Goal: Transaction & Acquisition: Purchase product/service

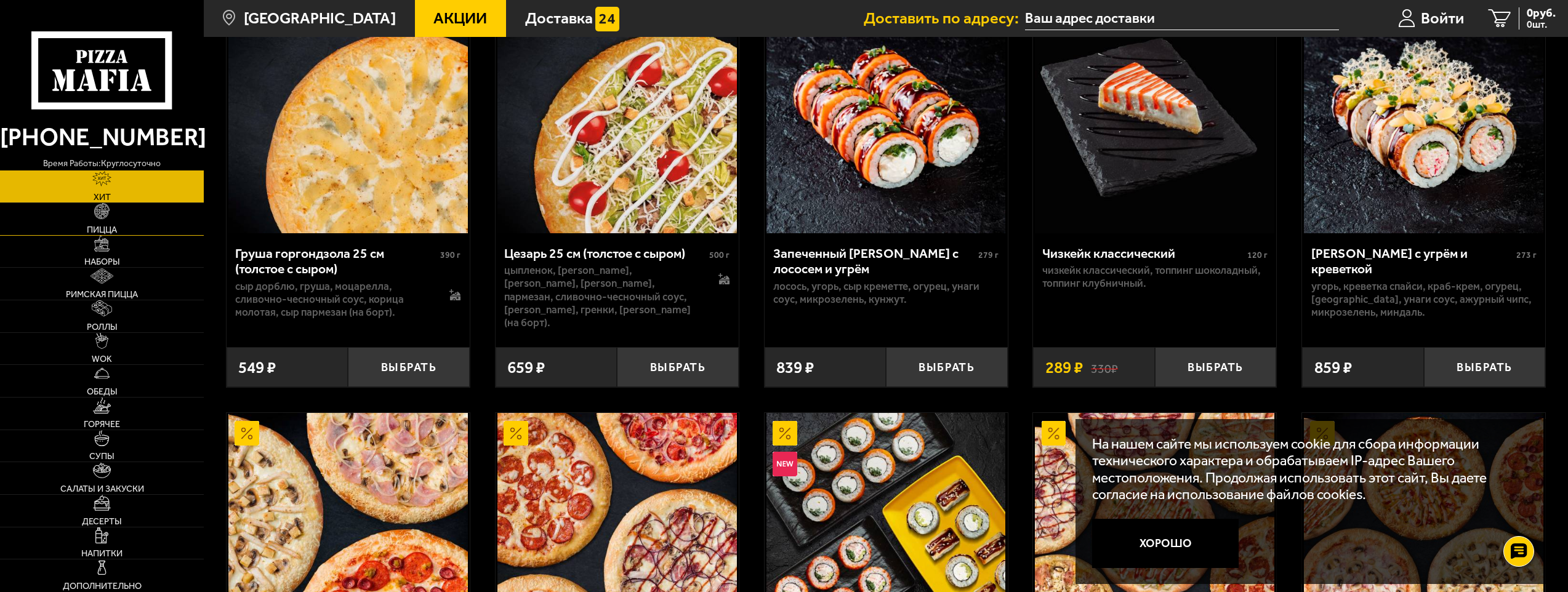
scroll to position [615, 0]
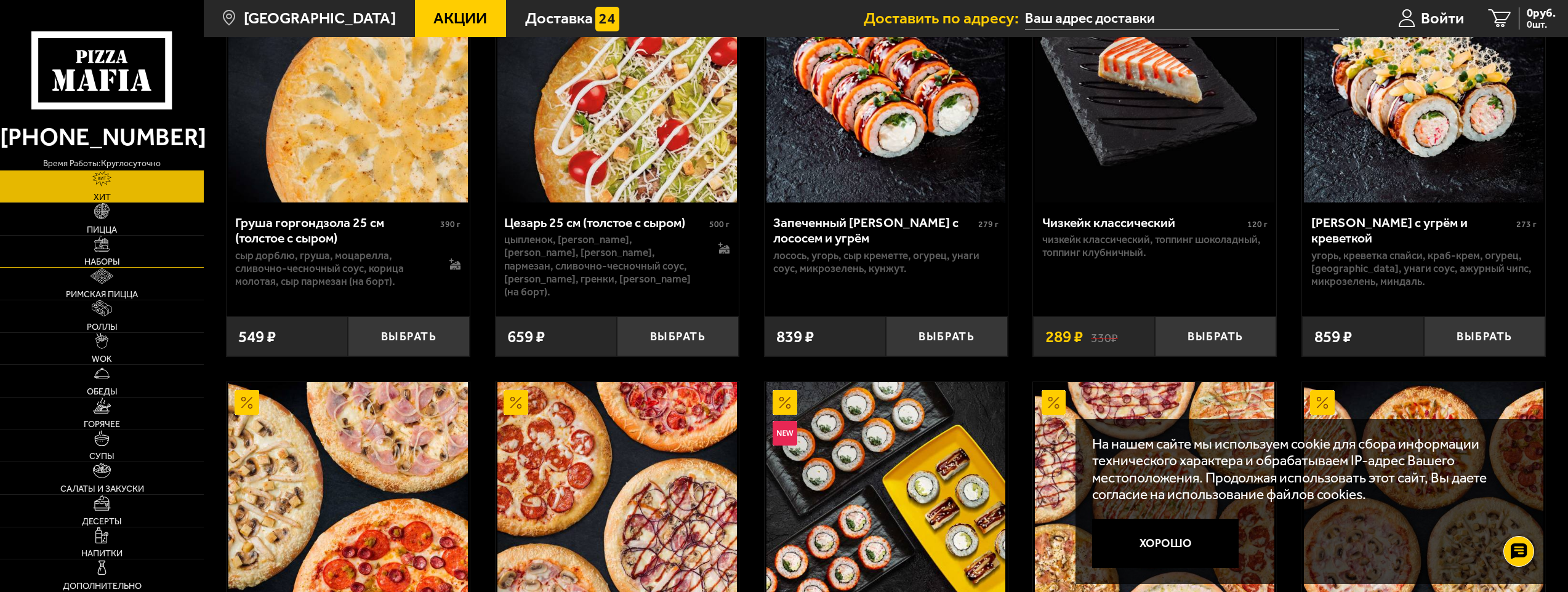
click at [111, 250] on link "Наборы" at bounding box center [102, 251] width 204 height 32
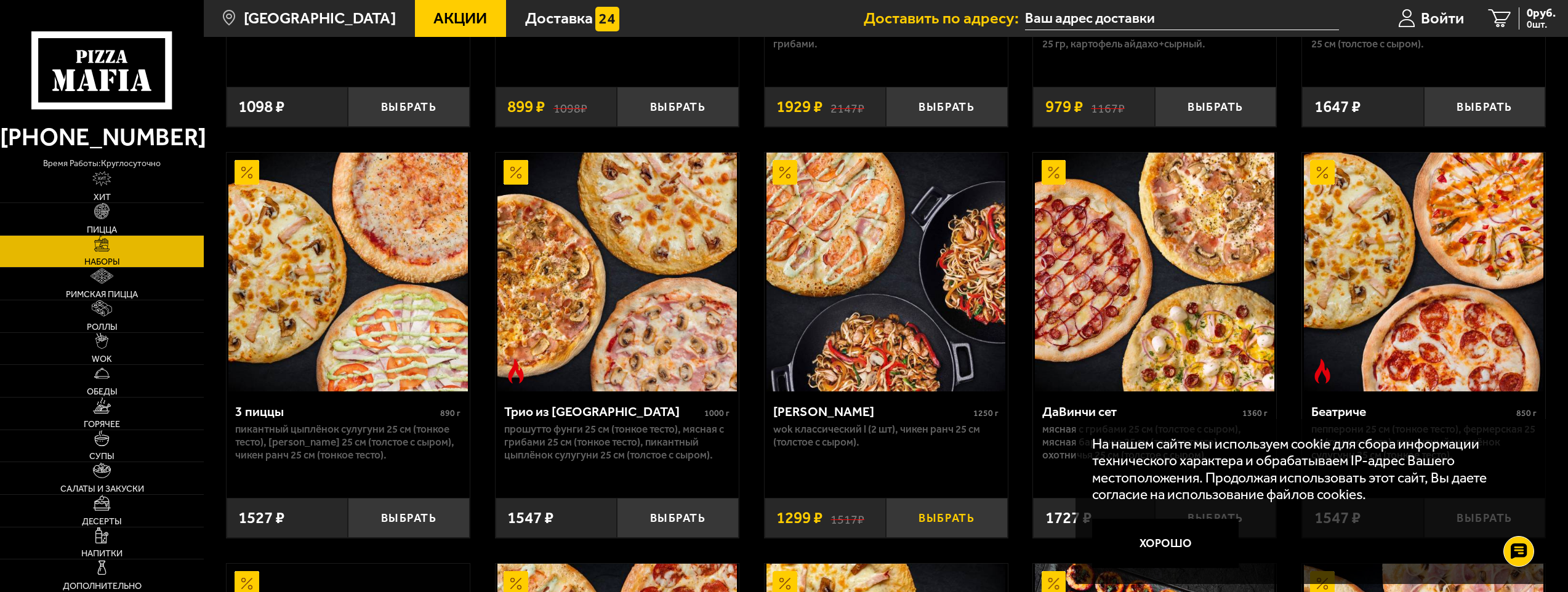
scroll to position [369, 0]
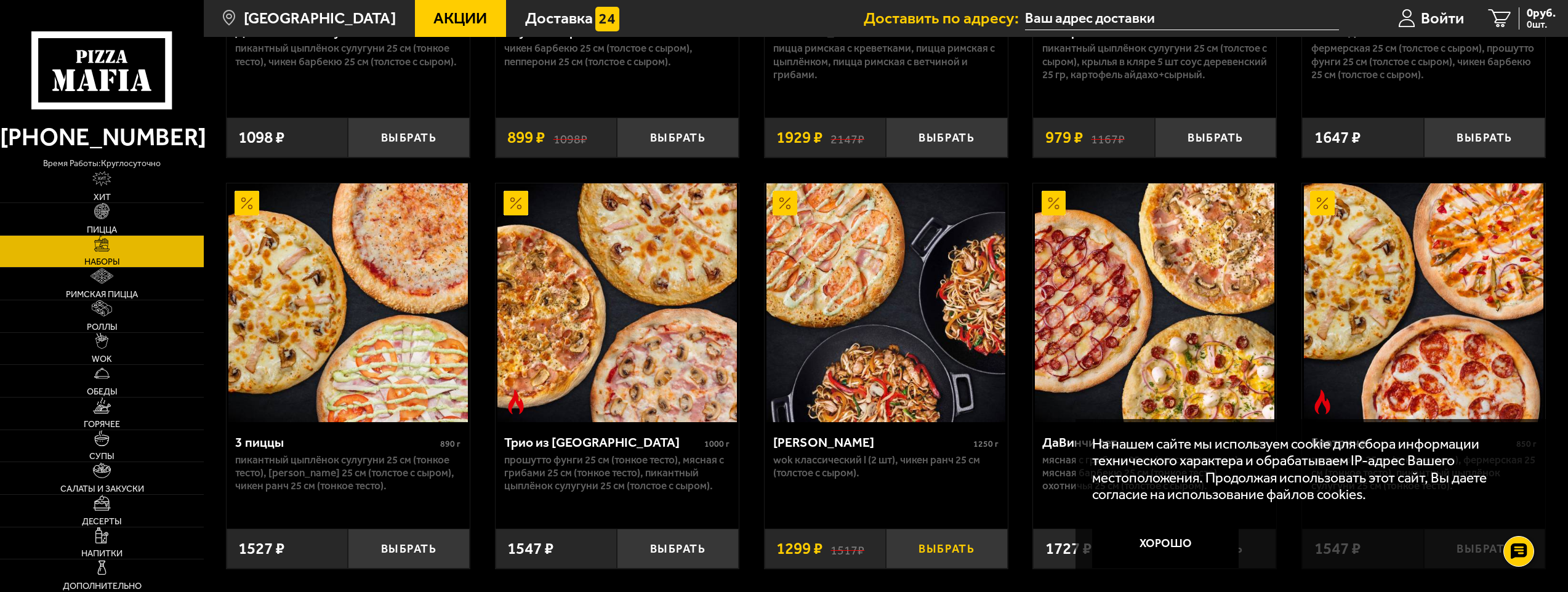
click at [951, 556] on button "Выбрать" at bounding box center [946, 548] width 122 height 40
click at [1513, 21] on span "1 шт." at bounding box center [1532, 24] width 47 height 10
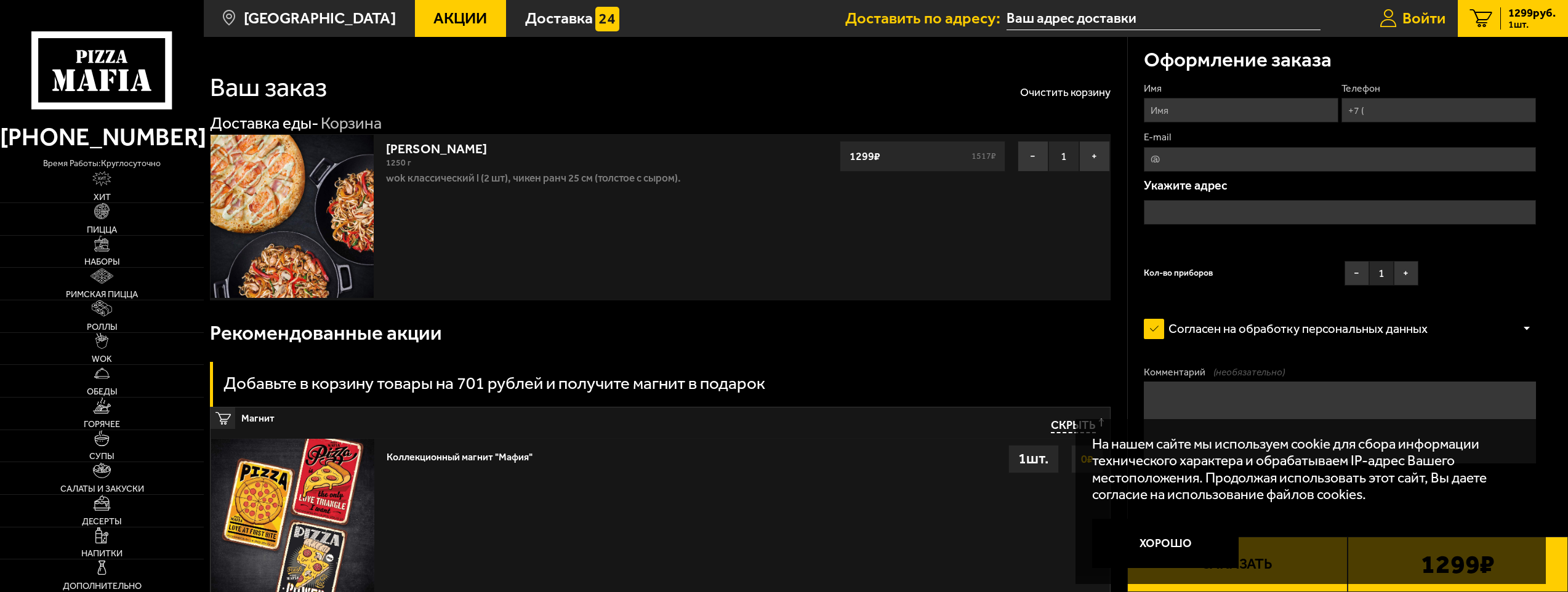
click at [1419, 12] on span "Войти" at bounding box center [1424, 18] width 43 height 16
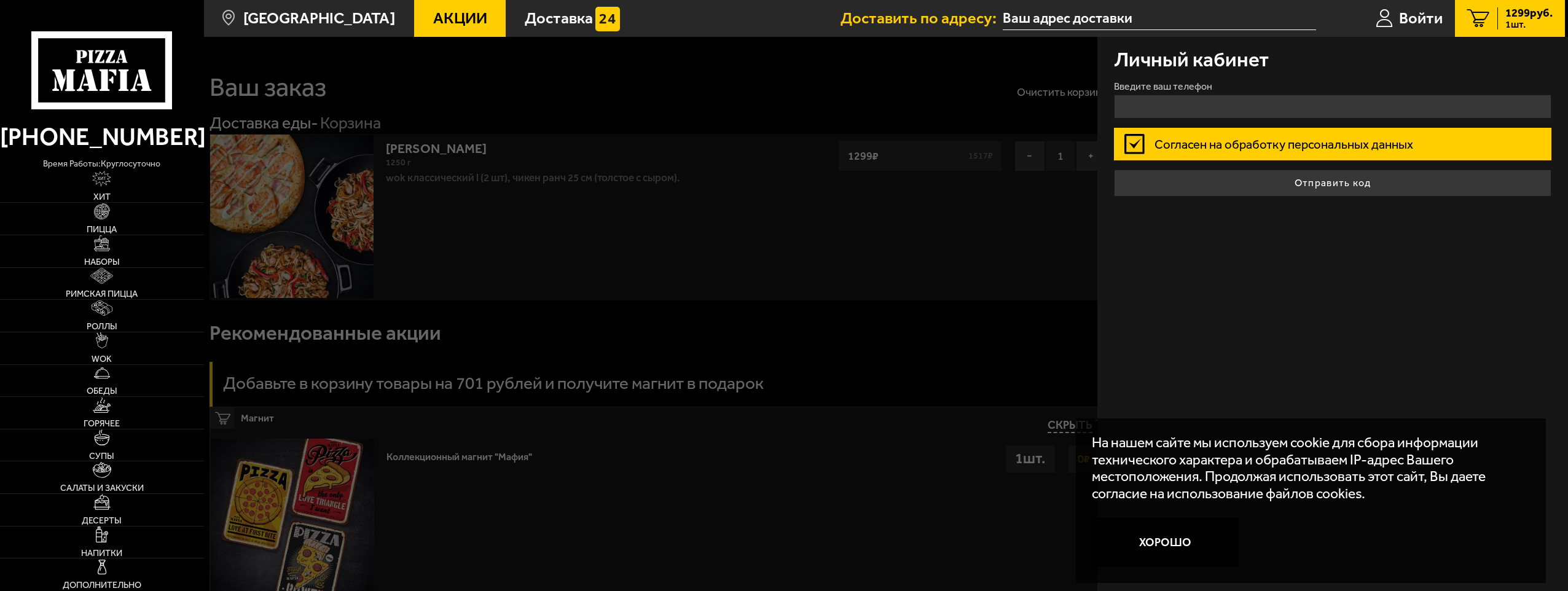
drag, startPoint x: 1065, startPoint y: 249, endPoint x: 1080, endPoint y: 235, distance: 20.5
click at [1077, 238] on div at bounding box center [987, 333] width 1568 height 591
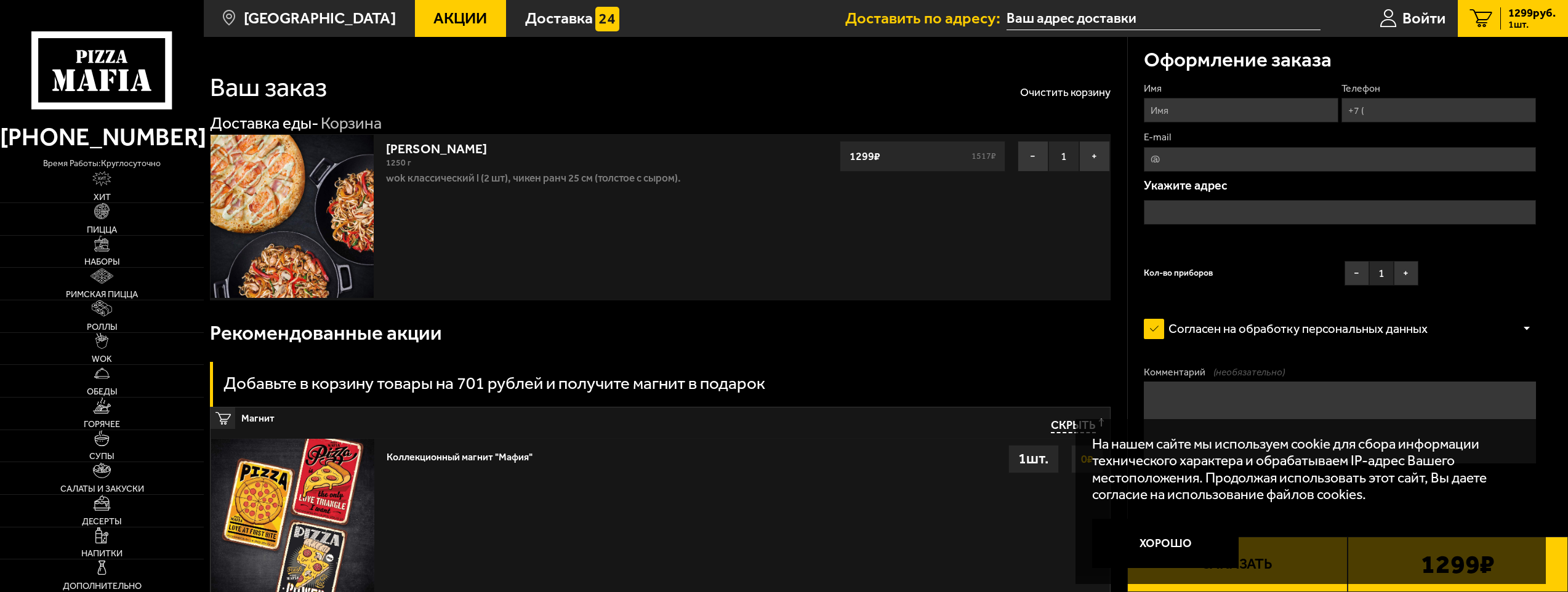
click at [1281, 99] on input "Имя" at bounding box center [1241, 109] width 195 height 25
type input "[PERSON_NAME]"
type input "[PERSON_NAME][EMAIL_ADDRESS][DOMAIN_NAME]"
click at [1379, 116] on input "Телефон" at bounding box center [1439, 109] width 195 height 25
type input "[PHONE_NUMBER]"
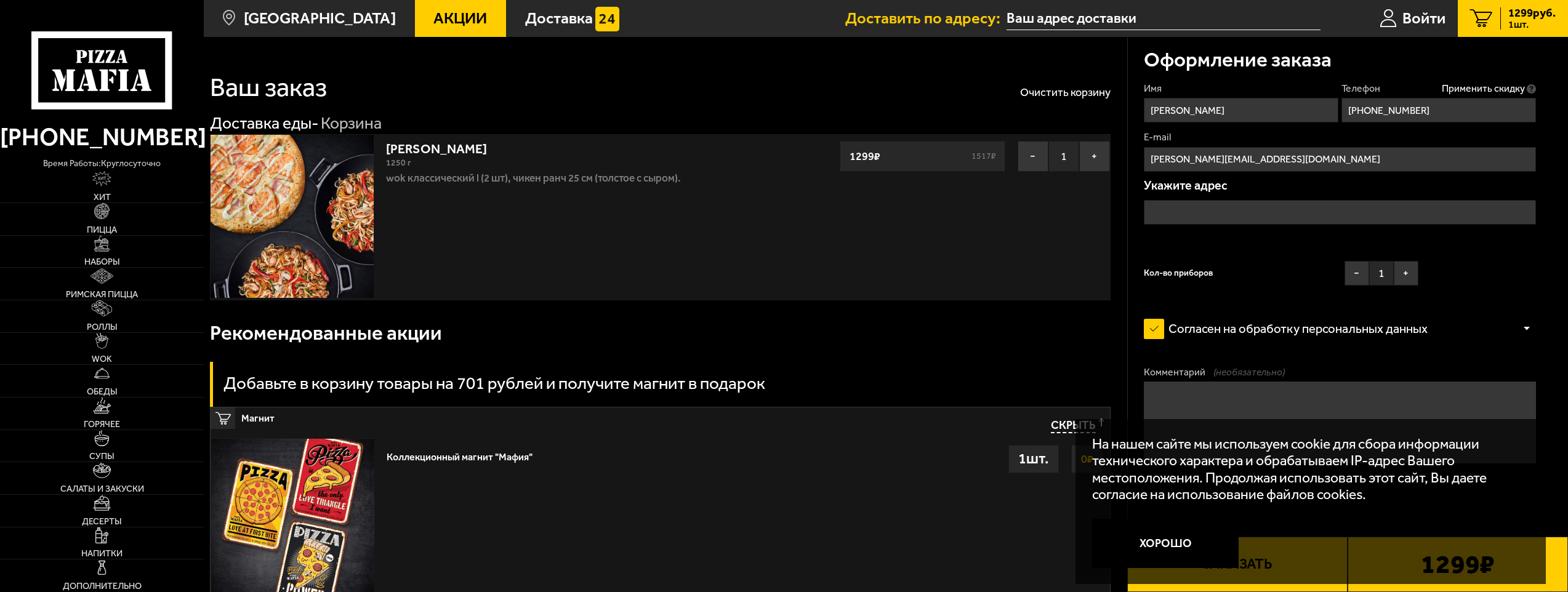
click at [1333, 206] on input "text" at bounding box center [1340, 212] width 392 height 25
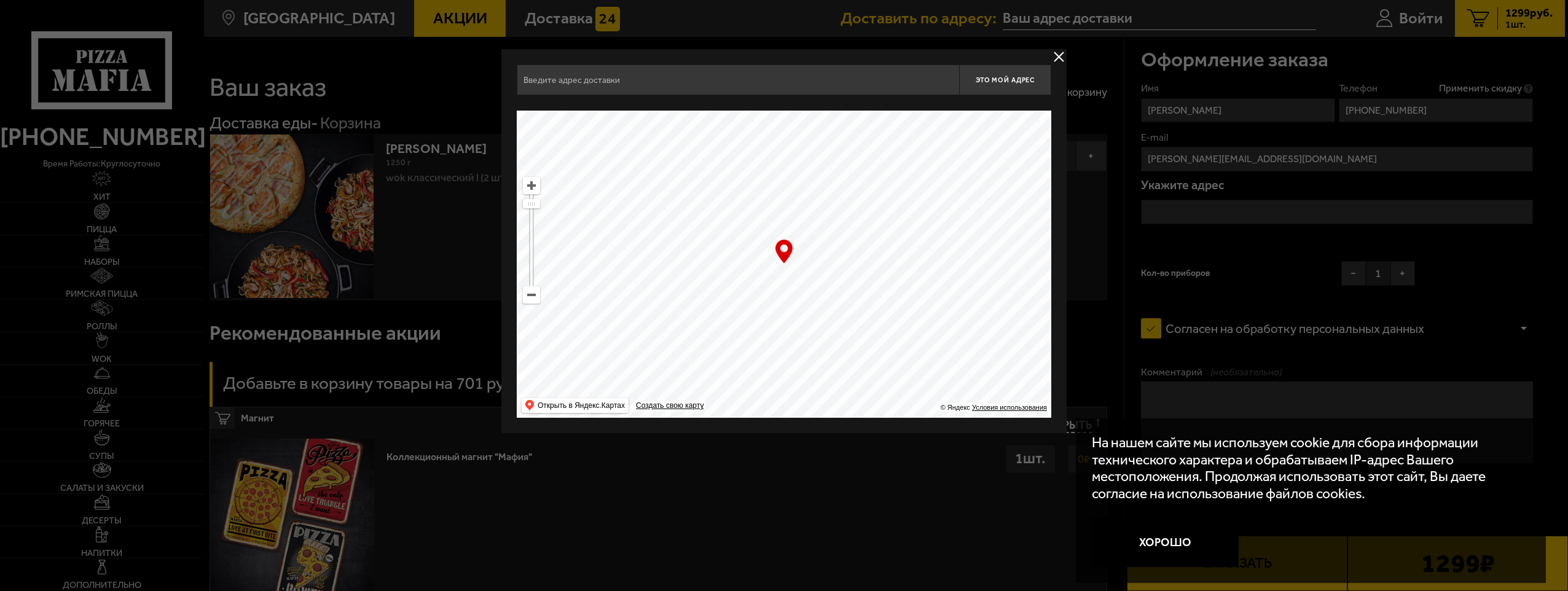
drag, startPoint x: 807, startPoint y: 199, endPoint x: 873, endPoint y: 275, distance: 100.7
click at [964, 282] on ymaps at bounding box center [784, 264] width 534 height 308
drag, startPoint x: 855, startPoint y: 271, endPoint x: 872, endPoint y: 280, distance: 19.2
click at [871, 279] on ymaps at bounding box center [784, 264] width 534 height 308
type input "[STREET_ADDRESS]"
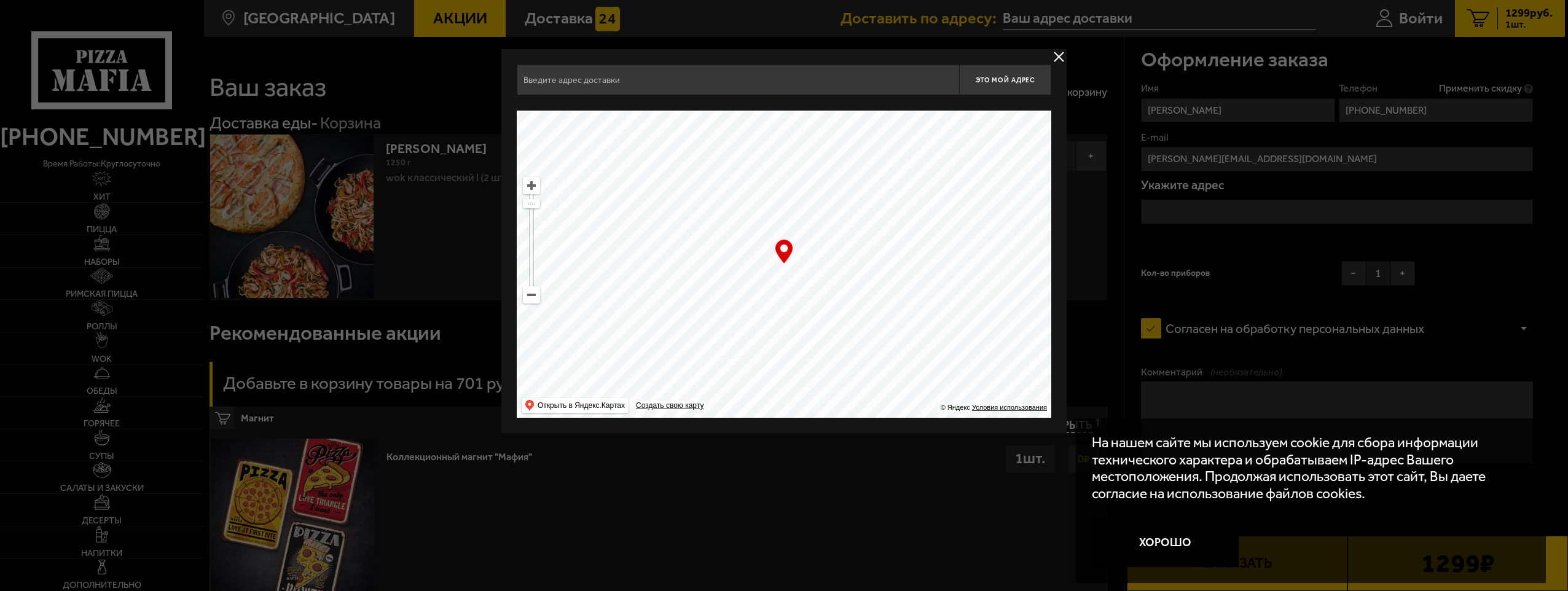
type input "[STREET_ADDRESS]"
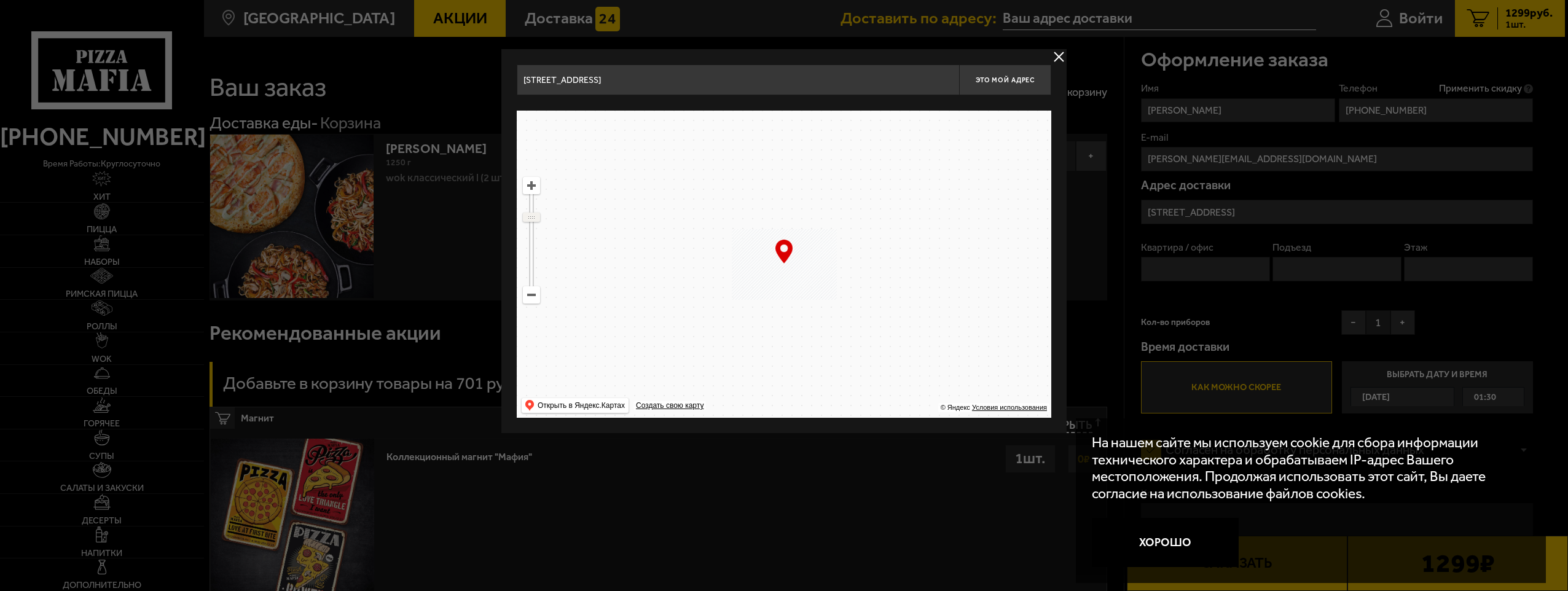
drag, startPoint x: 539, startPoint y: 206, endPoint x: 538, endPoint y: 217, distance: 11.0
click at [538, 217] on ymaps at bounding box center [531, 217] width 18 height 9
drag, startPoint x: 742, startPoint y: 258, endPoint x: 838, endPoint y: 347, distance: 130.9
click at [838, 347] on ymaps at bounding box center [784, 264] width 534 height 308
drag, startPoint x: 863, startPoint y: 251, endPoint x: 810, endPoint y: 307, distance: 77.1
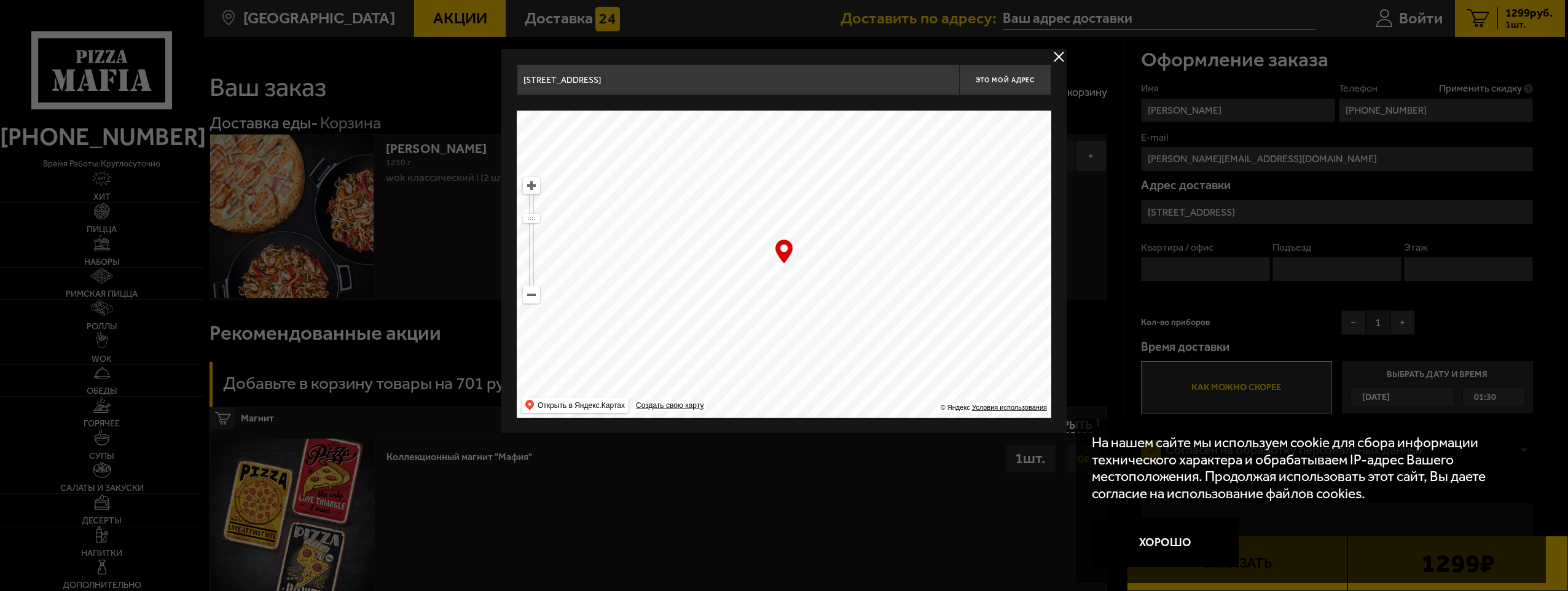
click at [812, 297] on ymaps at bounding box center [784, 264] width 534 height 308
drag, startPoint x: 834, startPoint y: 235, endPoint x: 924, endPoint y: 331, distance: 131.6
click at [928, 349] on ymaps at bounding box center [784, 264] width 534 height 308
drag, startPoint x: 834, startPoint y: 232, endPoint x: 874, endPoint y: 364, distance: 137.9
click at [874, 369] on ymaps at bounding box center [784, 264] width 534 height 308
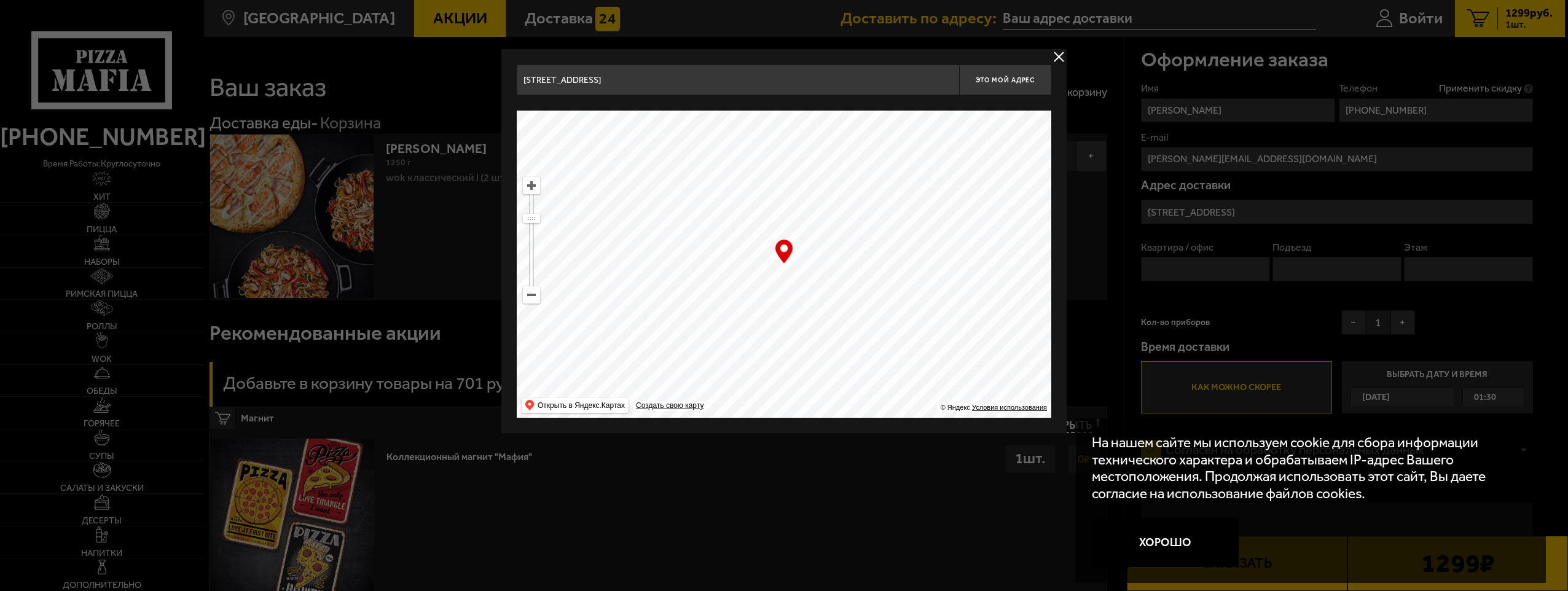
type input "[STREET_ADDRESS]"
drag, startPoint x: 851, startPoint y: 265, endPoint x: 750, endPoint y: 220, distance: 110.6
click at [750, 220] on ymaps at bounding box center [784, 264] width 534 height 308
drag, startPoint x: 768, startPoint y: 270, endPoint x: 820, endPoint y: 283, distance: 53.6
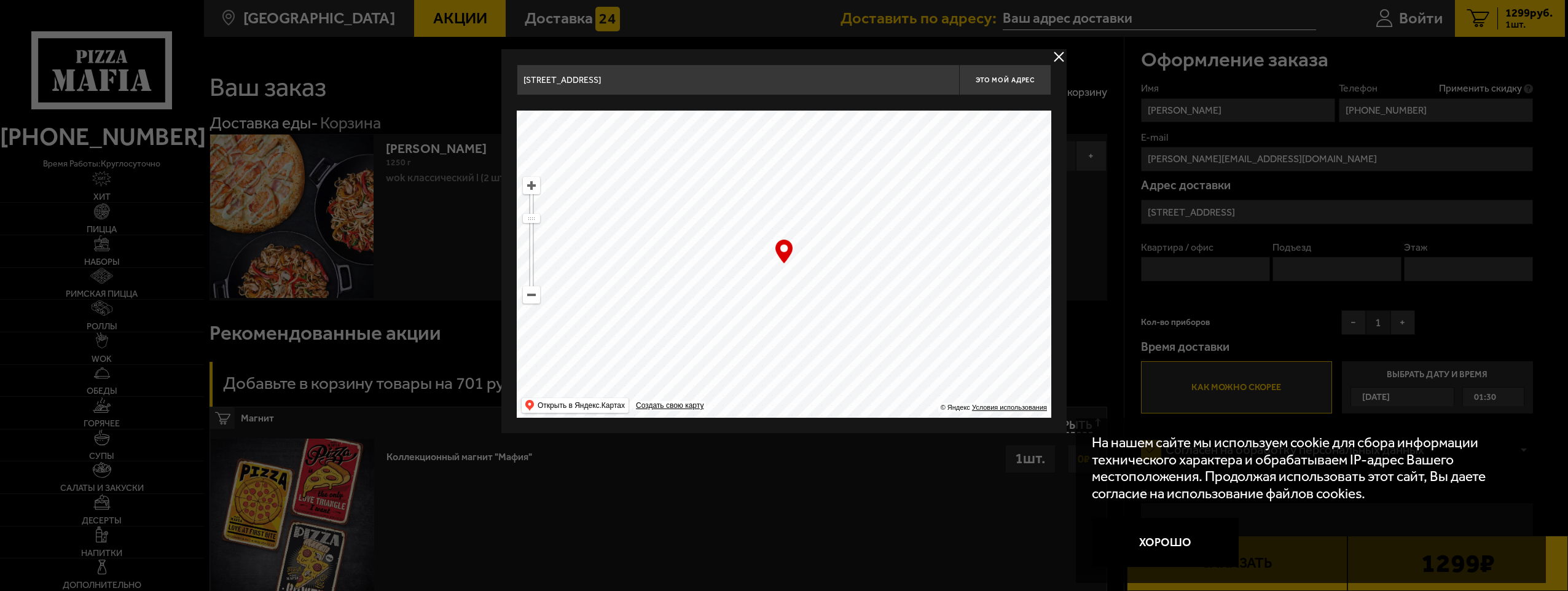
click at [791, 275] on ymaps at bounding box center [784, 264] width 534 height 308
click at [820, 283] on ymaps at bounding box center [784, 264] width 534 height 308
click at [820, 283] on ymaps at bounding box center [784, 264] width 534 height 308
drag, startPoint x: 900, startPoint y: 280, endPoint x: 715, endPoint y: 245, distance: 188.3
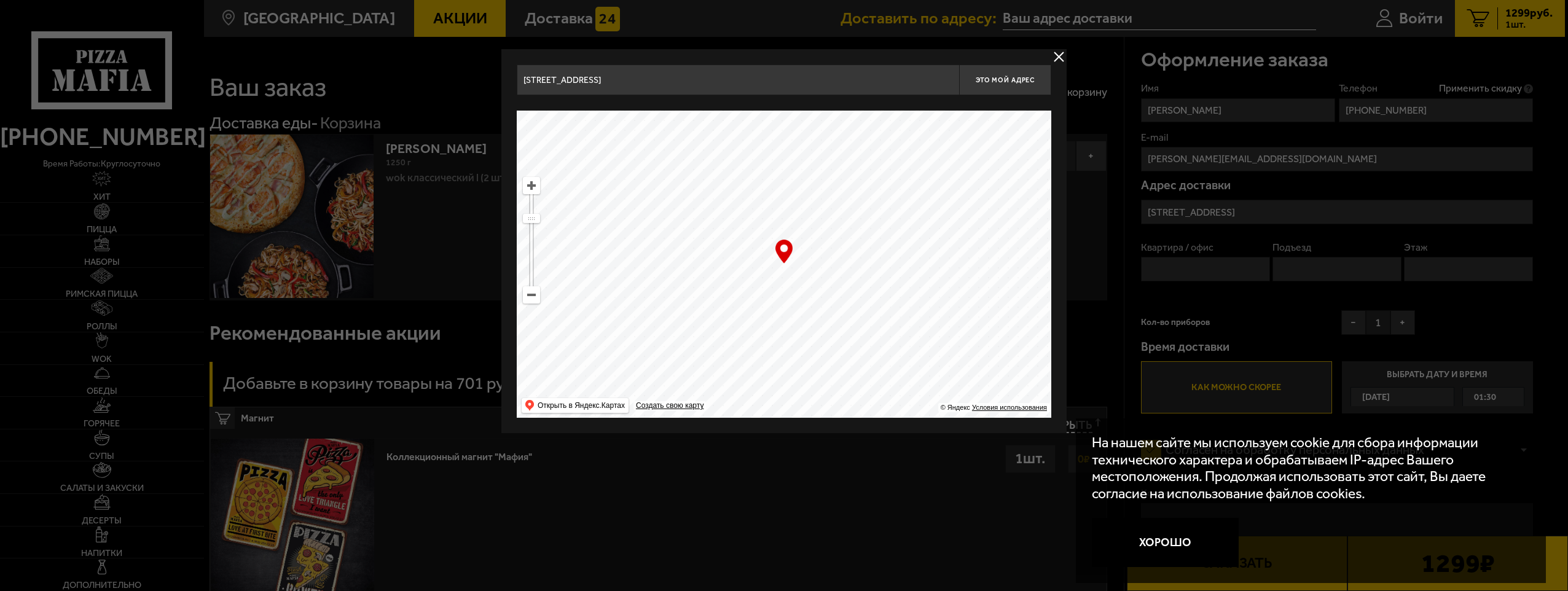
click at [715, 245] on ymaps at bounding box center [784, 264] width 534 height 308
click at [532, 183] on ymaps at bounding box center [531, 185] width 16 height 16
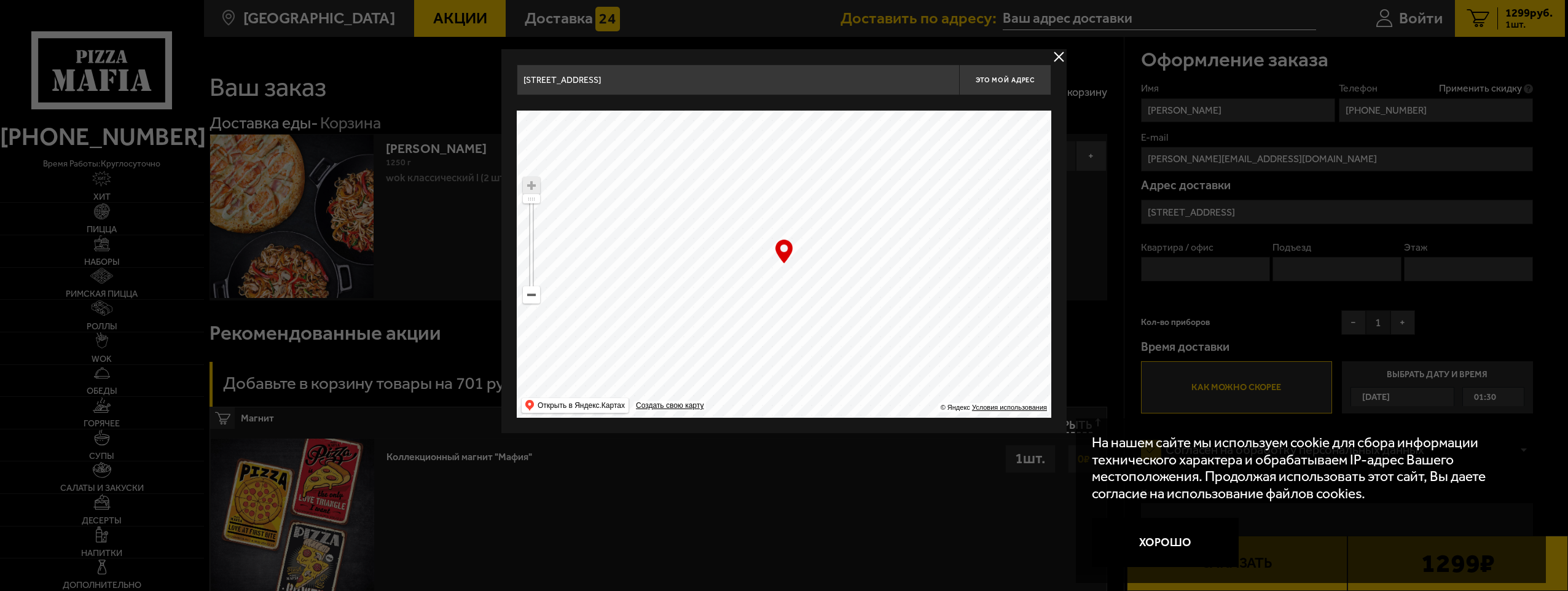
drag, startPoint x: 914, startPoint y: 330, endPoint x: 899, endPoint y: 240, distance: 91.2
click at [899, 194] on ymaps at bounding box center [784, 264] width 534 height 308
type input "[STREET_ADDRESS]"
click at [902, 270] on ymaps at bounding box center [784, 264] width 534 height 308
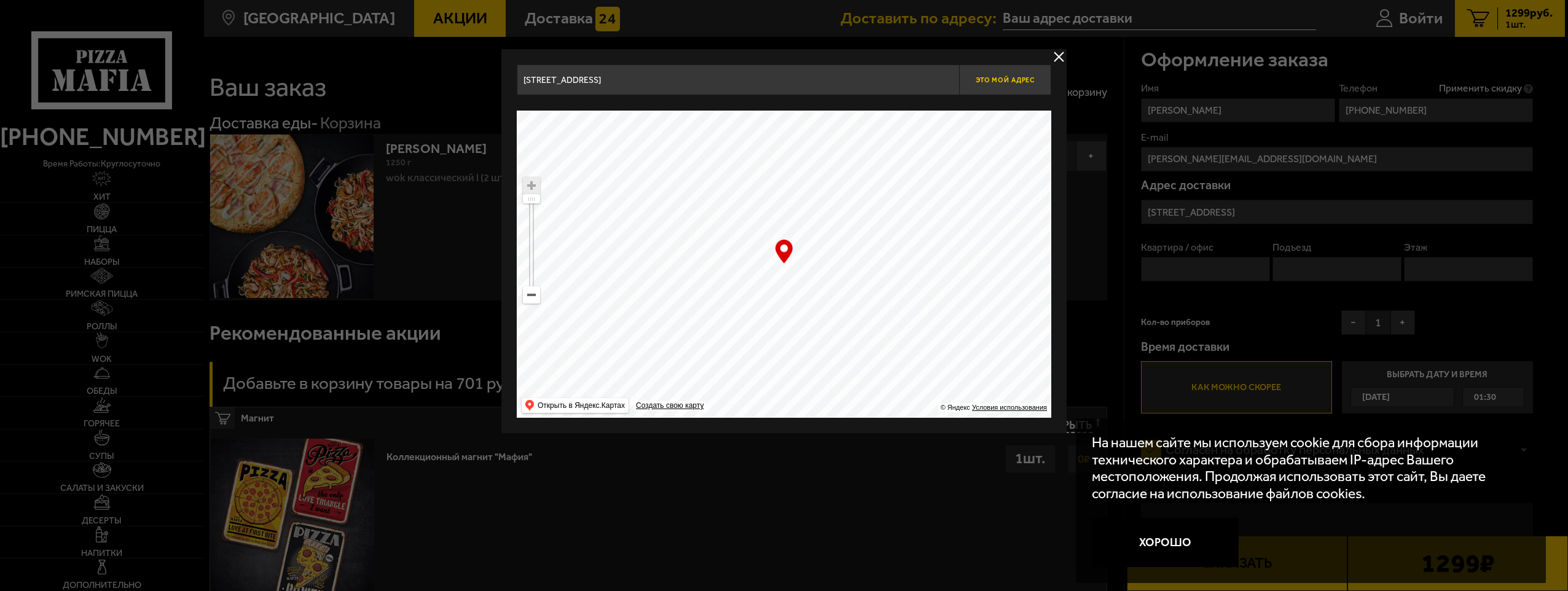
click at [992, 82] on span "Это мой адрес" at bounding box center [1005, 80] width 59 height 8
click at [1063, 57] on button "delivery type" at bounding box center [1059, 57] width 16 height 16
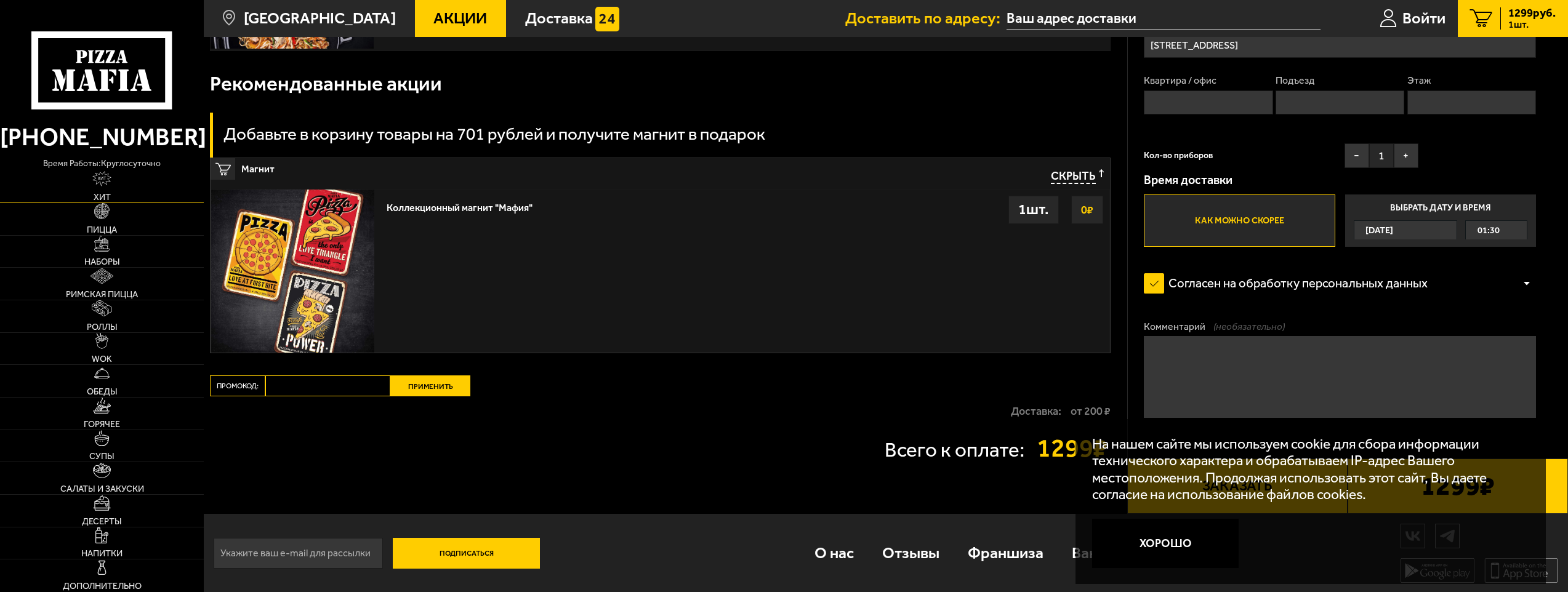
scroll to position [251, 0]
